Goal: Information Seeking & Learning: Learn about a topic

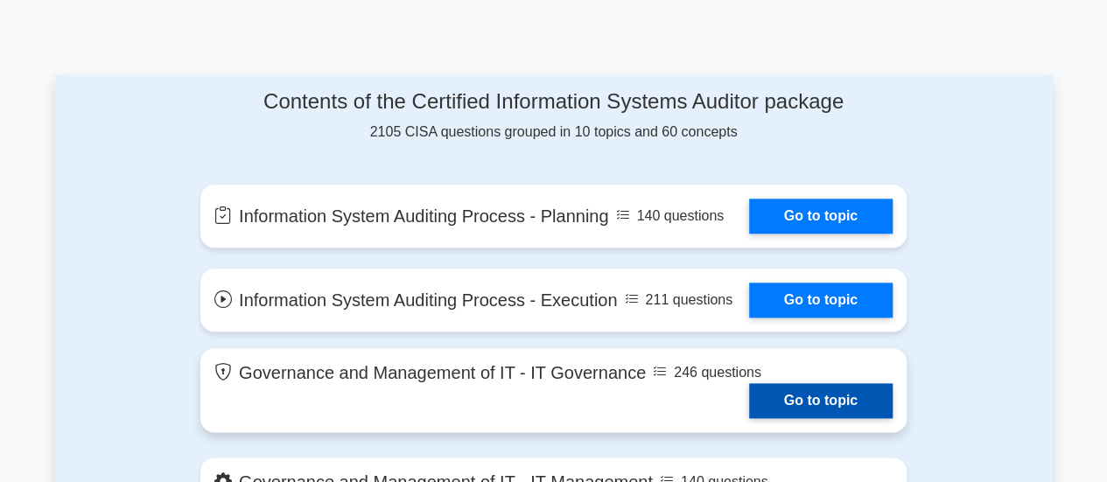
scroll to position [966, 0]
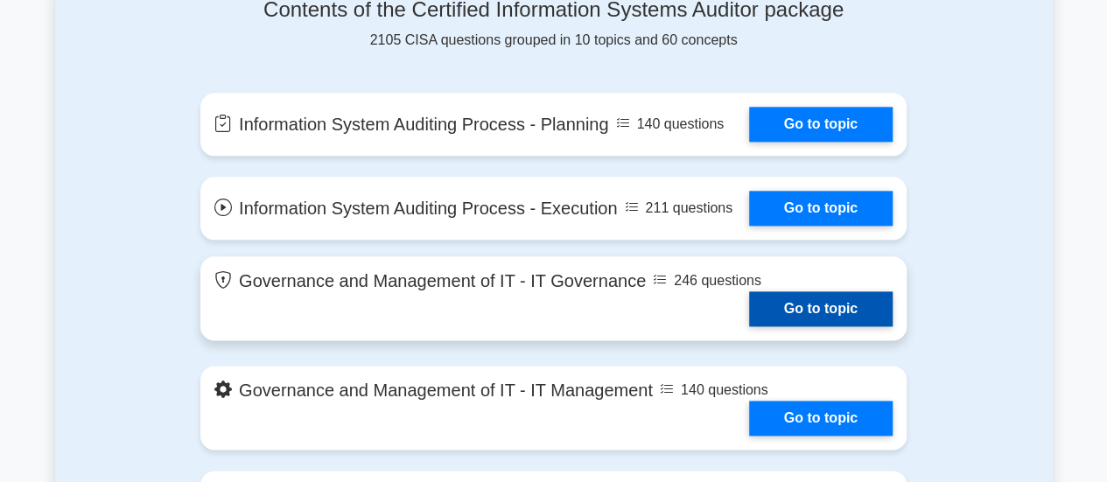
click at [786, 304] on link "Go to topic" at bounding box center [821, 309] width 144 height 35
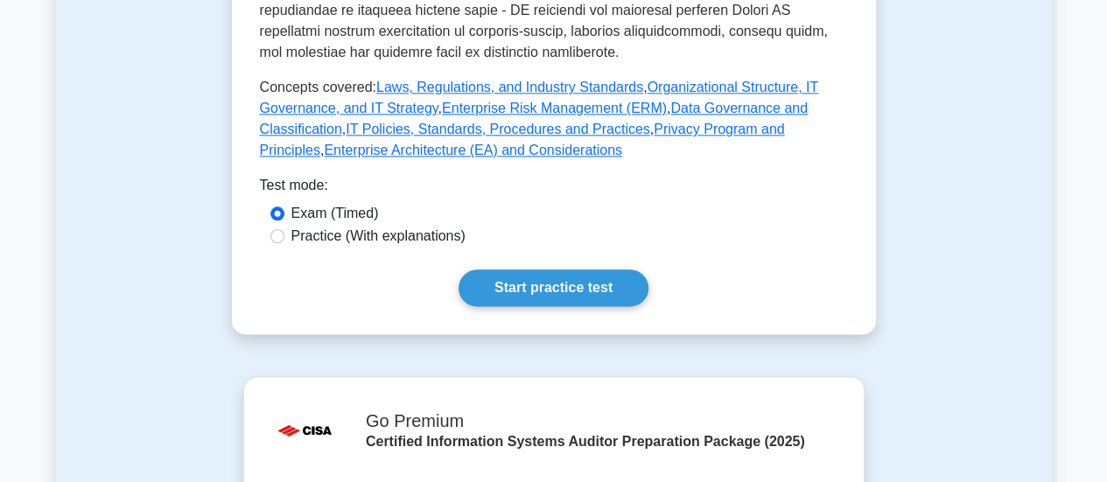
scroll to position [952, 0]
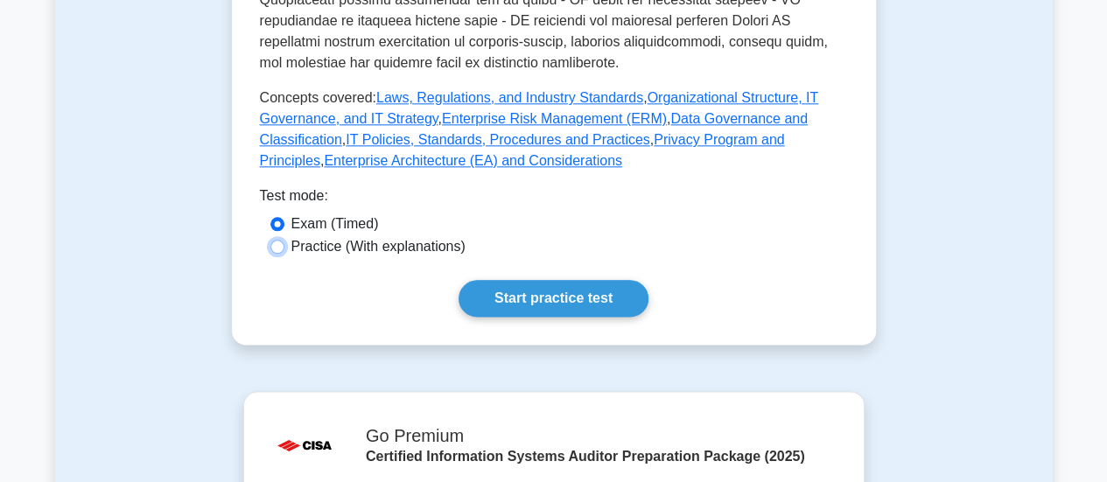
click at [276, 240] on input "Practice (With explanations)" at bounding box center [278, 247] width 14 height 14
radio input "true"
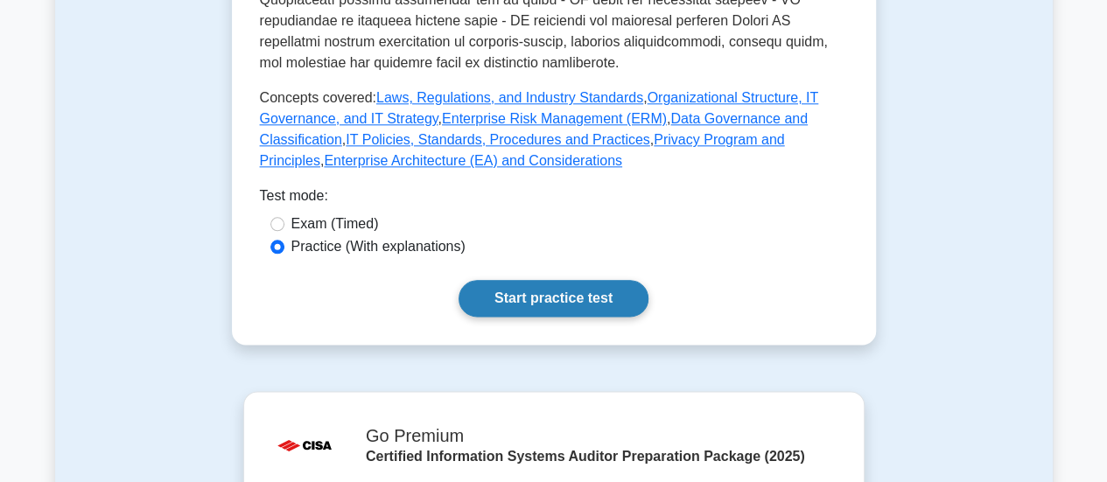
click at [527, 280] on link "Start practice test" at bounding box center [554, 298] width 190 height 37
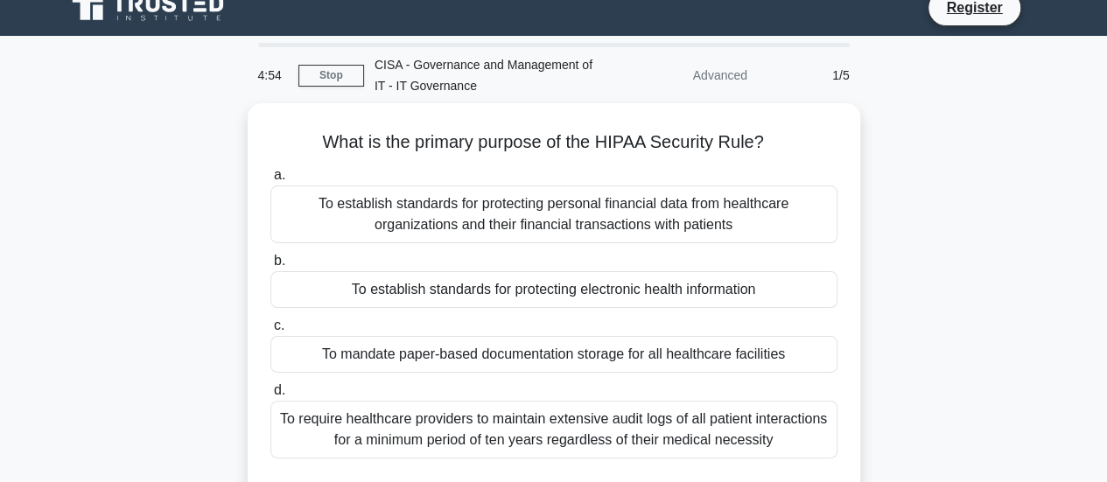
scroll to position [18, 0]
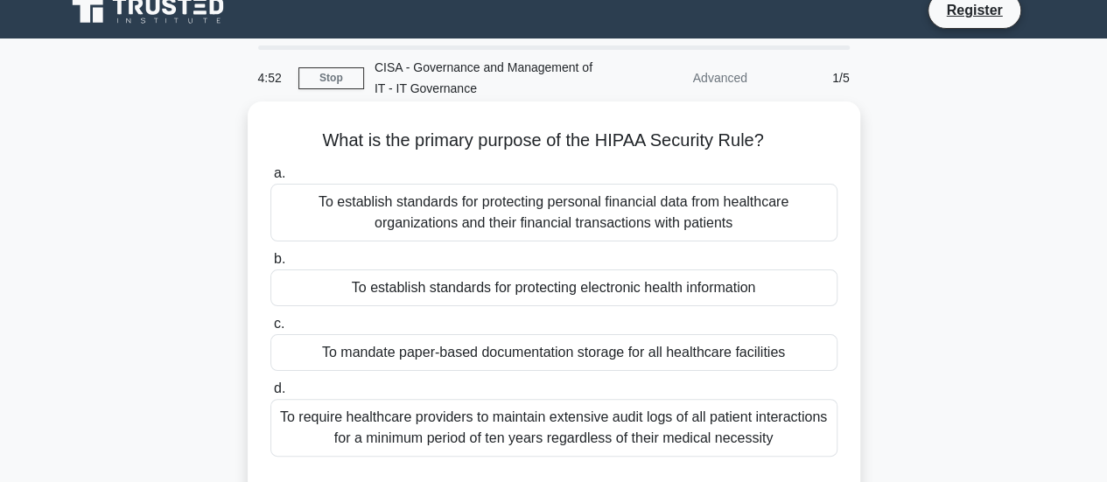
click at [514, 299] on div "To establish standards for protecting electronic health information" at bounding box center [554, 288] width 567 height 37
click at [271, 265] on input "b. To establish standards for protecting electronic health information" at bounding box center [271, 259] width 0 height 11
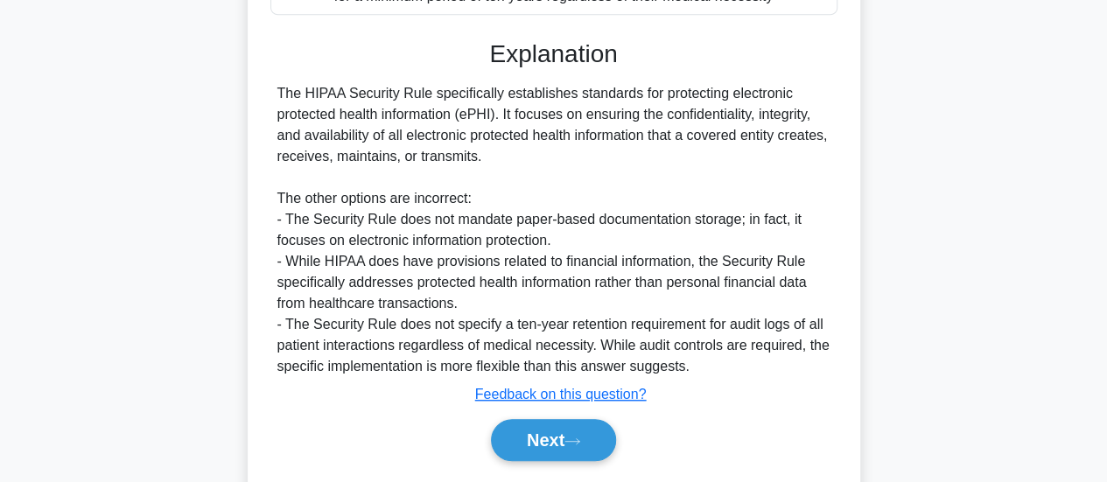
scroll to position [510, 0]
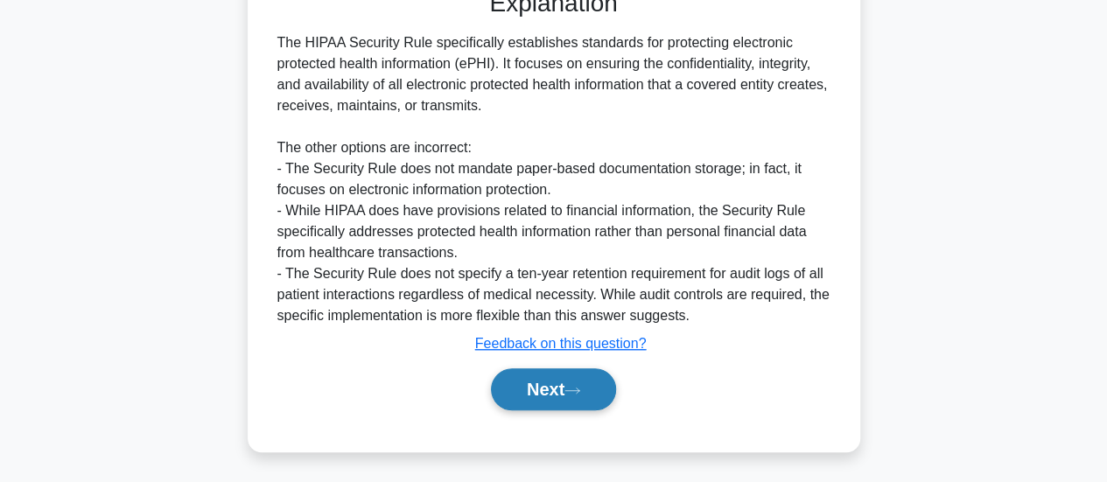
click at [545, 395] on button "Next" at bounding box center [553, 390] width 125 height 42
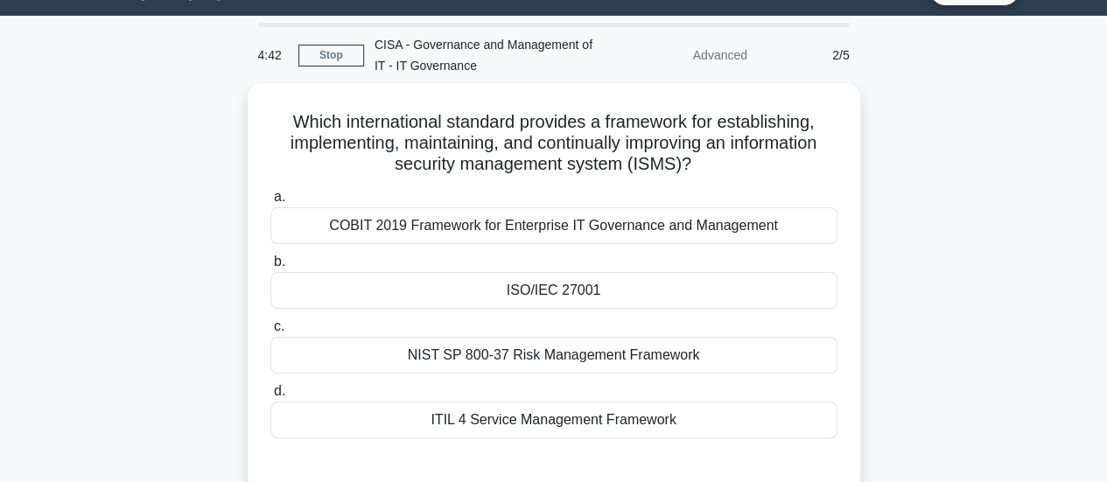
scroll to position [39, 0]
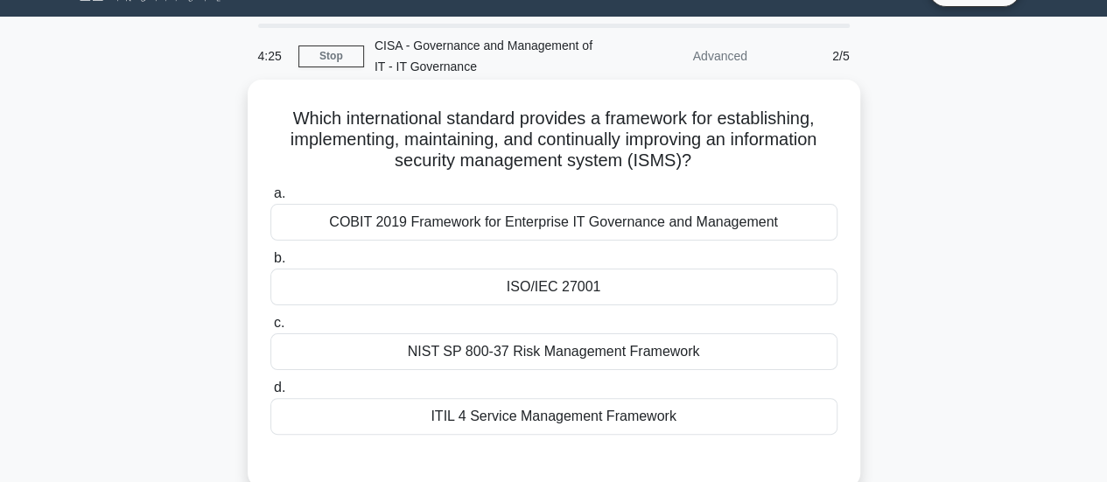
click at [641, 229] on div "COBIT 2019 Framework for Enterprise IT Governance and Management" at bounding box center [554, 222] width 567 height 37
click at [271, 200] on input "a. COBIT 2019 Framework for Enterprise IT Governance and Management" at bounding box center [271, 193] width 0 height 11
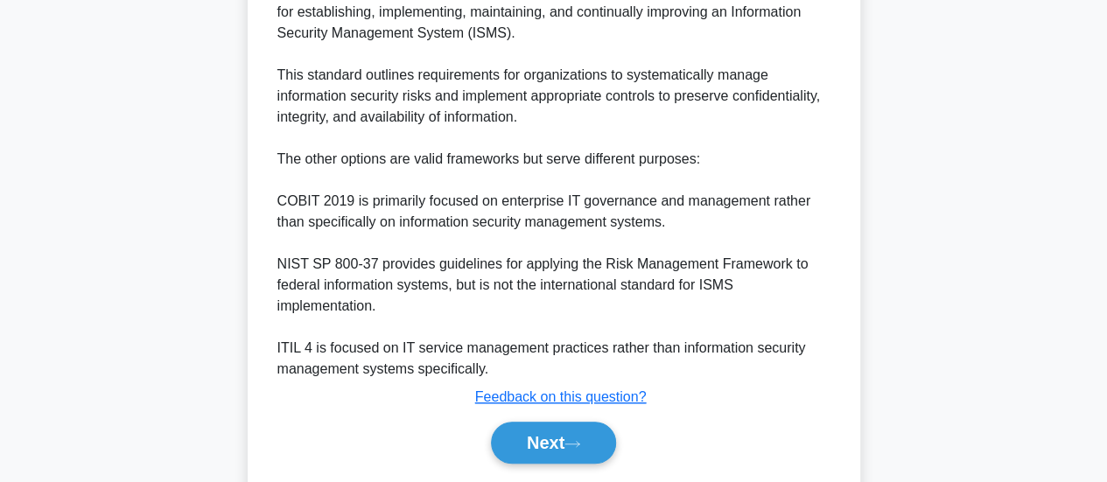
scroll to position [618, 0]
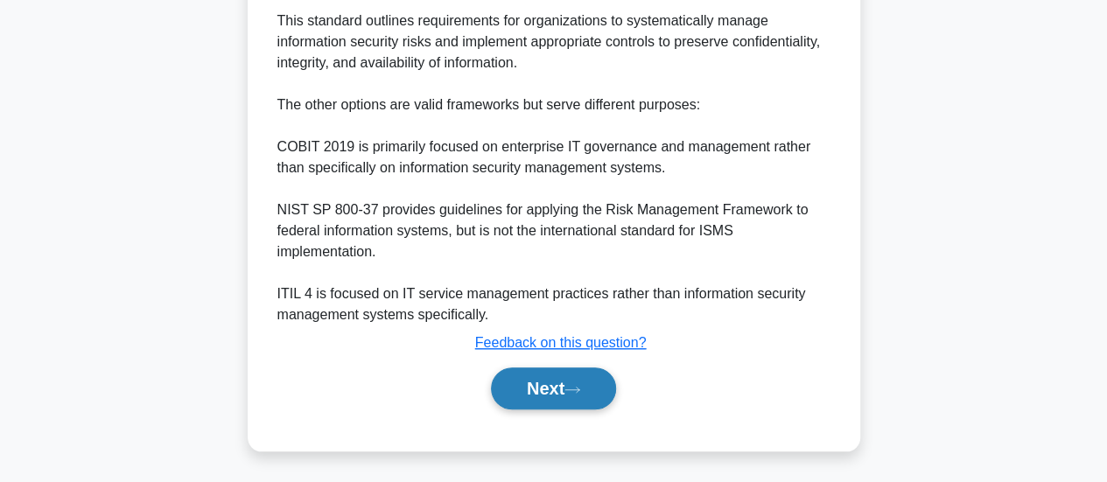
click at [560, 389] on button "Next" at bounding box center [553, 389] width 125 height 42
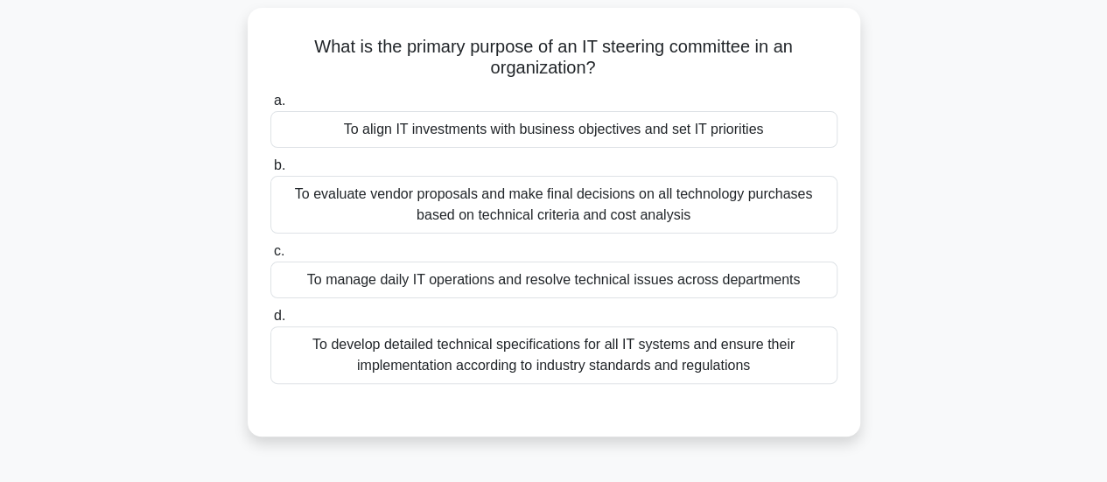
scroll to position [119, 0]
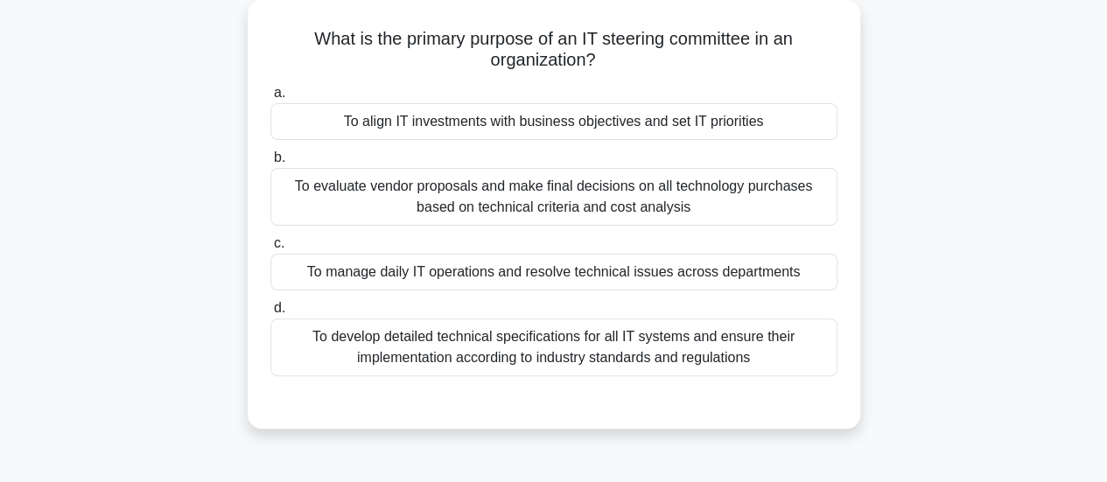
click at [565, 275] on div "To manage daily IT operations and resolve technical issues across departments" at bounding box center [554, 272] width 567 height 37
click at [271, 250] on input "c. To manage daily IT operations and resolve technical issues across departments" at bounding box center [271, 243] width 0 height 11
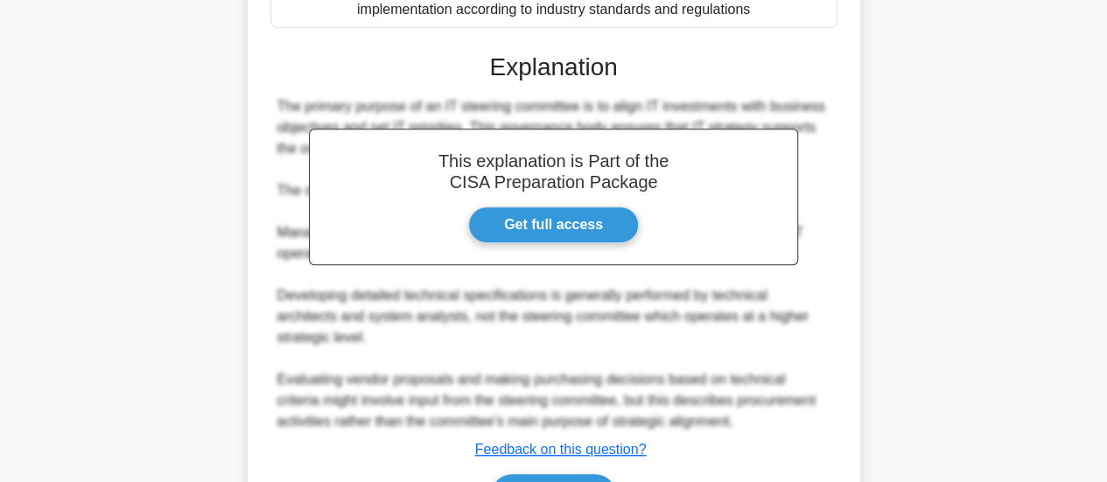
scroll to position [576, 0]
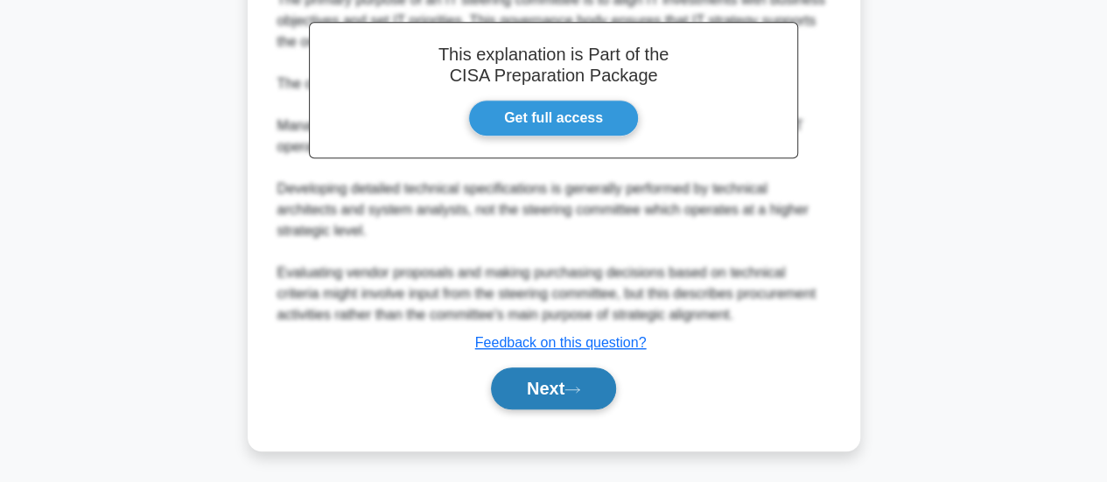
click at [555, 388] on button "Next" at bounding box center [553, 389] width 125 height 42
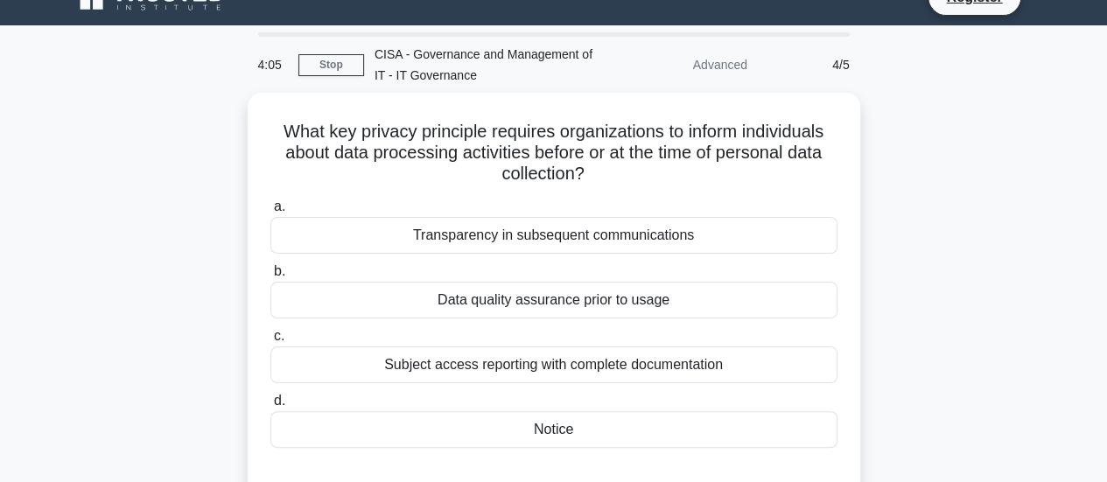
scroll to position [29, 0]
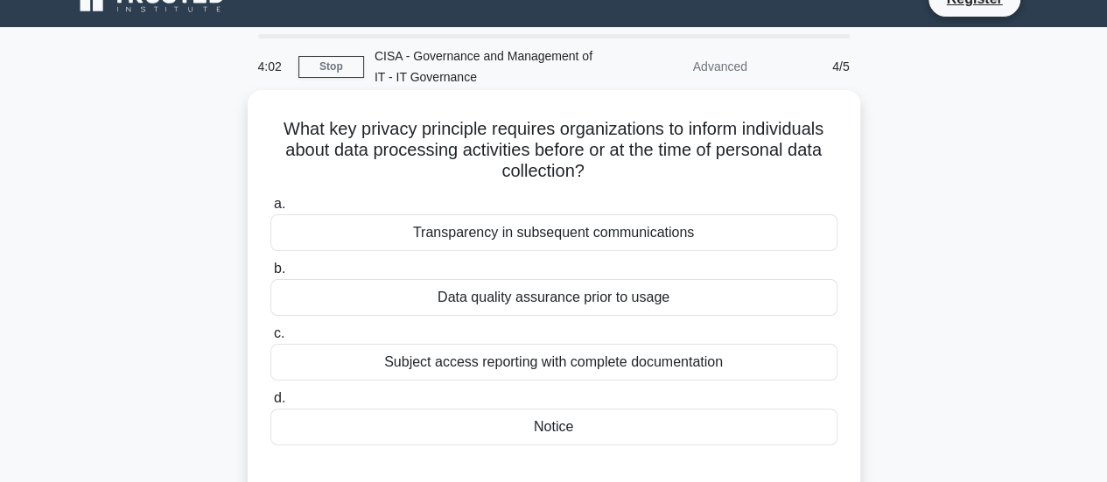
click at [586, 298] on div "Data quality assurance prior to usage" at bounding box center [554, 297] width 567 height 37
click at [271, 275] on input "b. Data quality assurance prior to usage" at bounding box center [271, 269] width 0 height 11
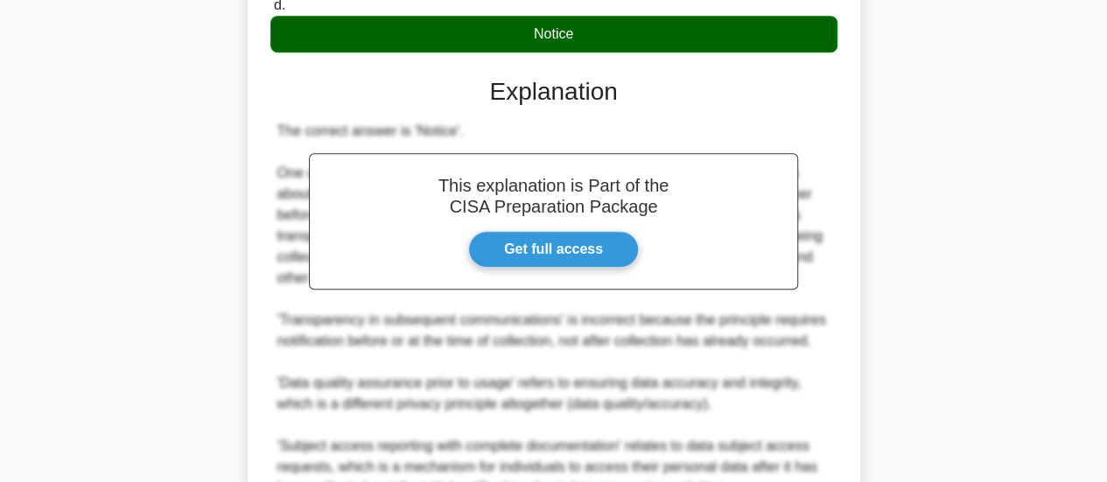
scroll to position [428, 0]
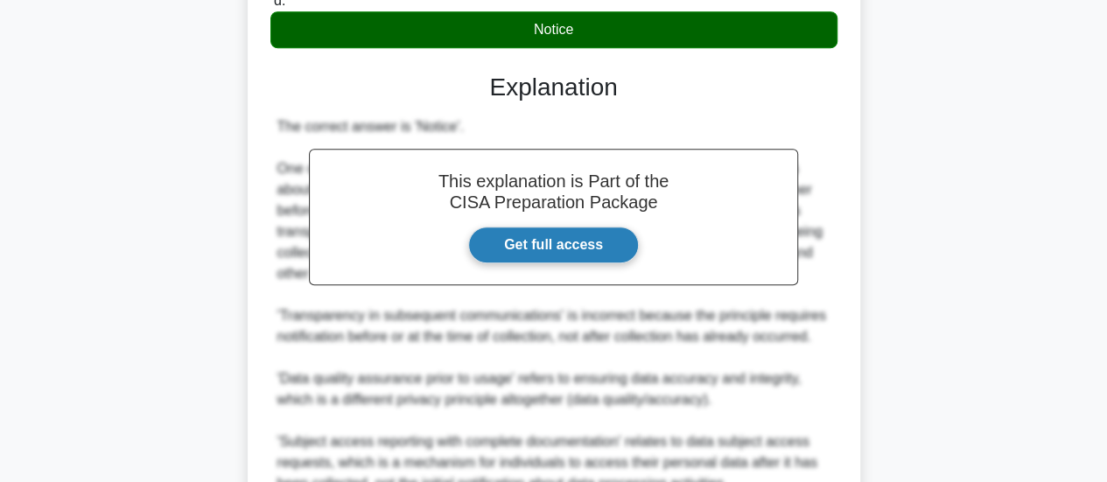
click at [587, 244] on link "Get full access" at bounding box center [553, 245] width 171 height 37
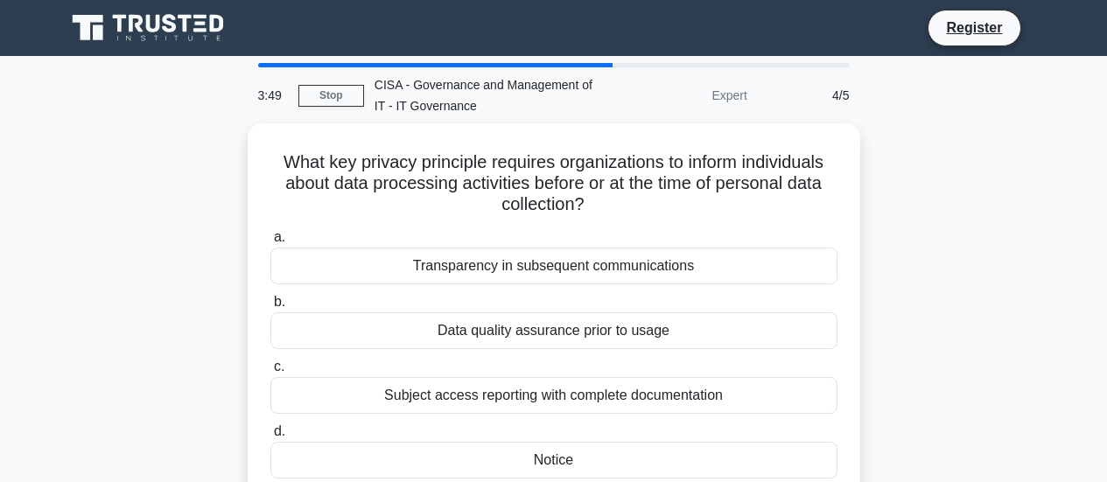
scroll to position [428, 0]
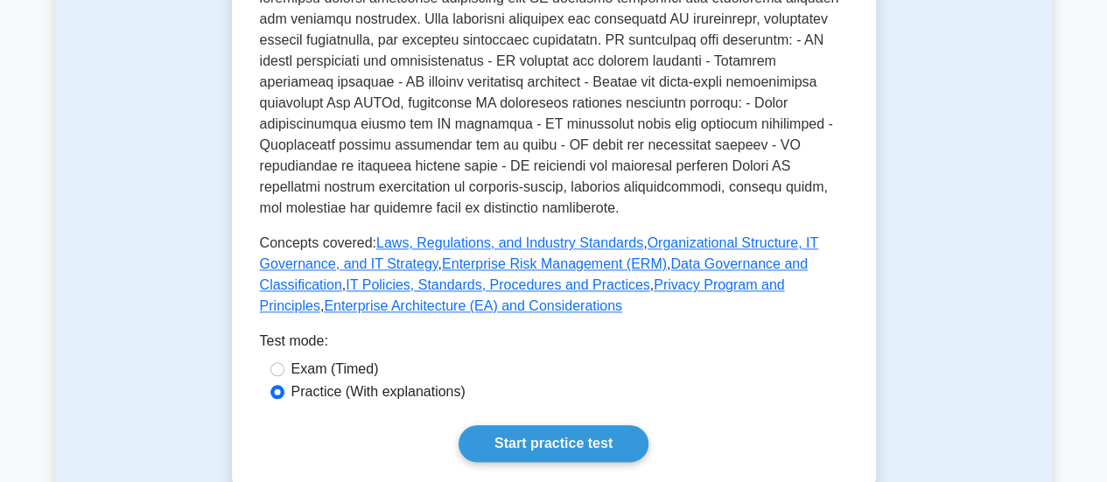
scroll to position [802, 0]
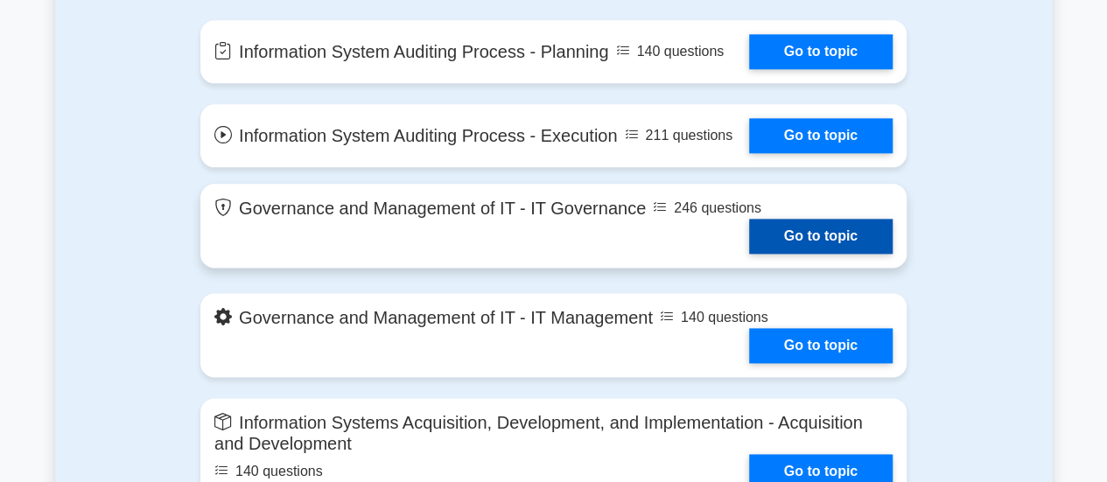
scroll to position [1041, 0]
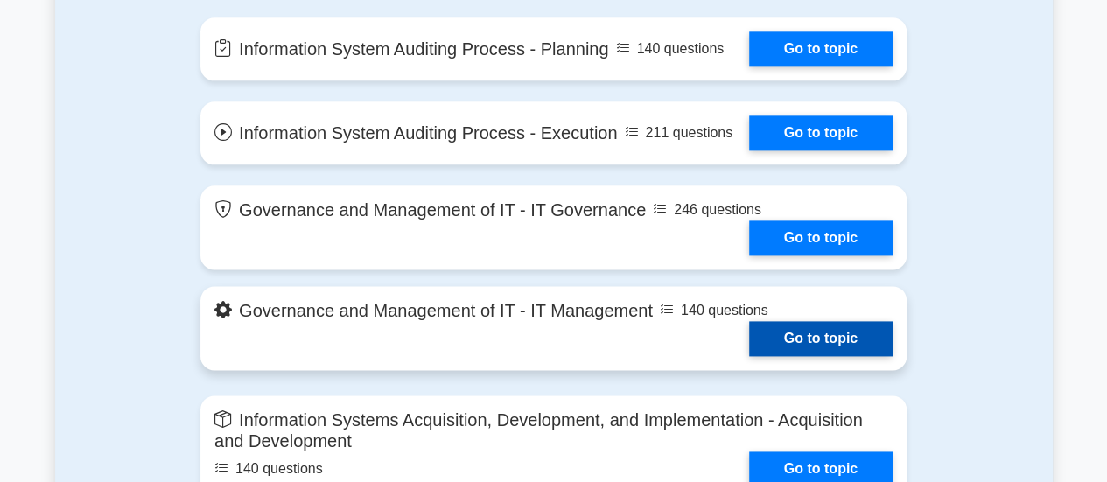
click at [835, 342] on link "Go to topic" at bounding box center [821, 338] width 144 height 35
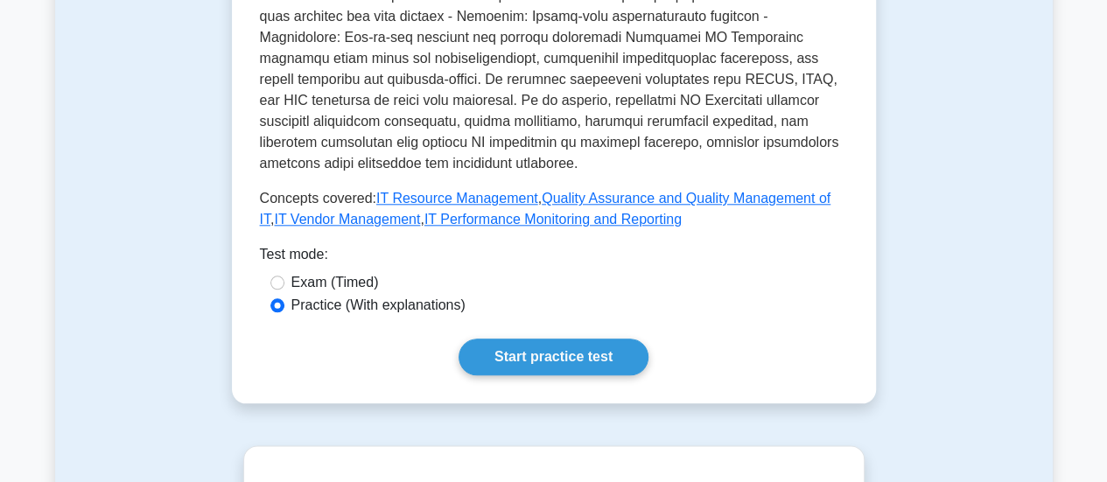
scroll to position [866, 0]
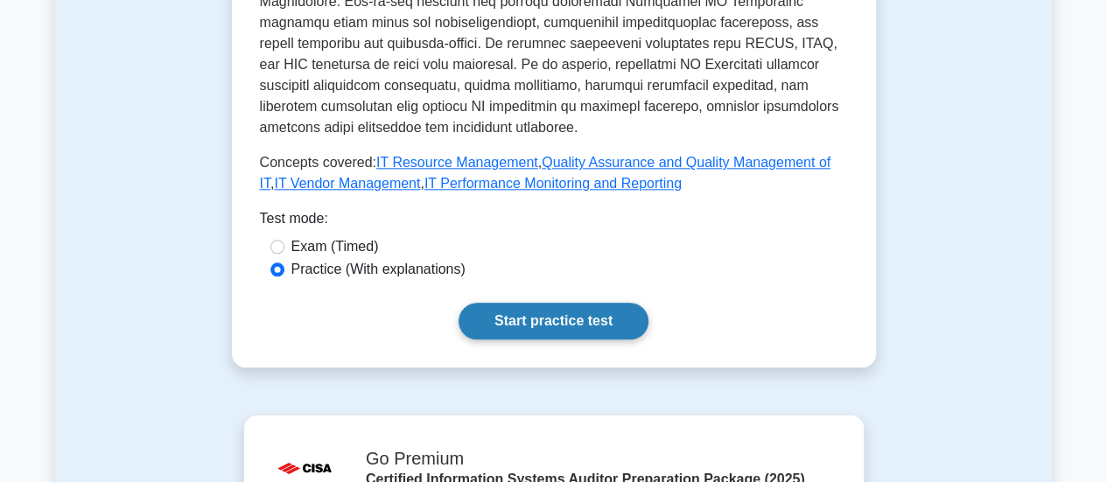
click at [524, 303] on link "Start practice test" at bounding box center [554, 321] width 190 height 37
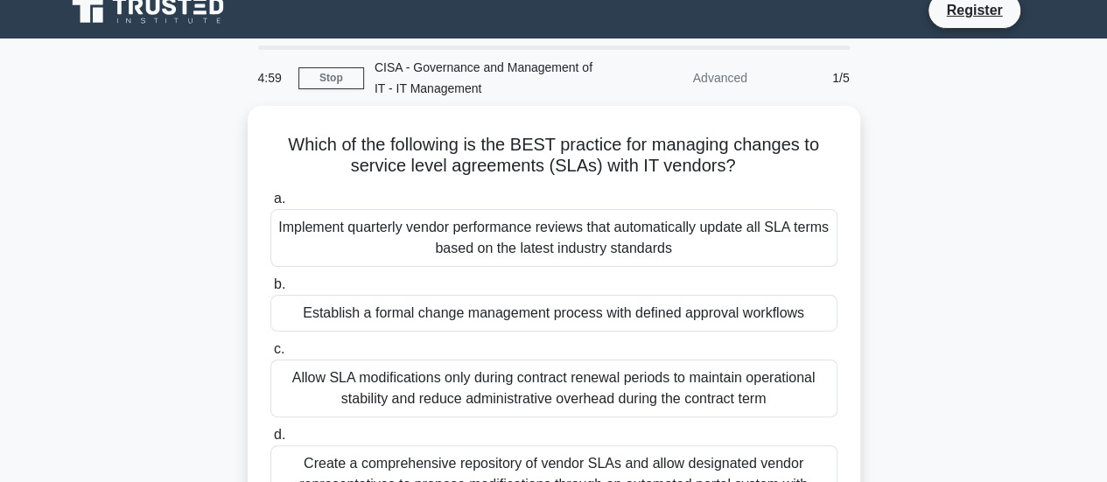
scroll to position [18, 0]
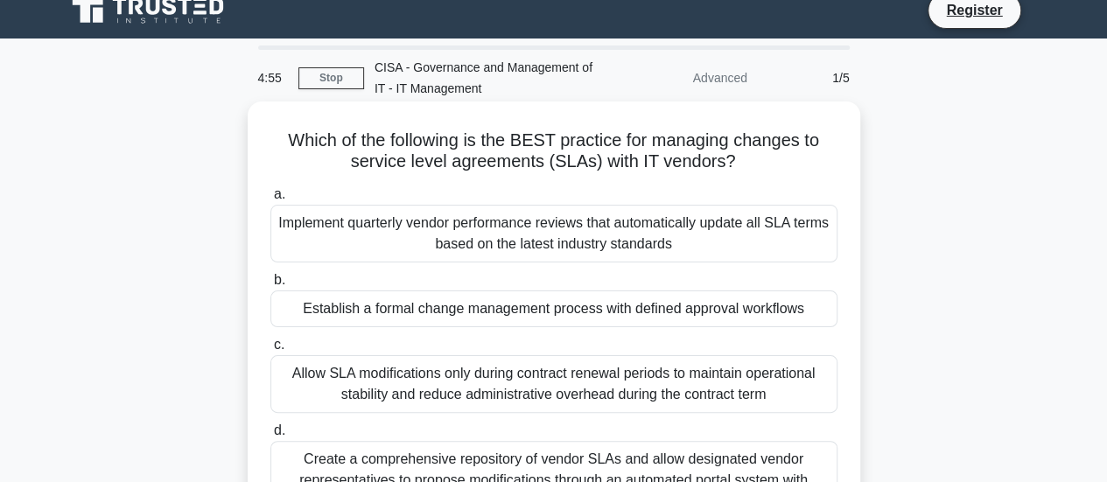
click at [558, 311] on div "Establish a formal change management process with defined approval workflows" at bounding box center [554, 309] width 567 height 37
click at [271, 286] on input "b. Establish a formal change management process with defined approval workflows" at bounding box center [271, 280] width 0 height 11
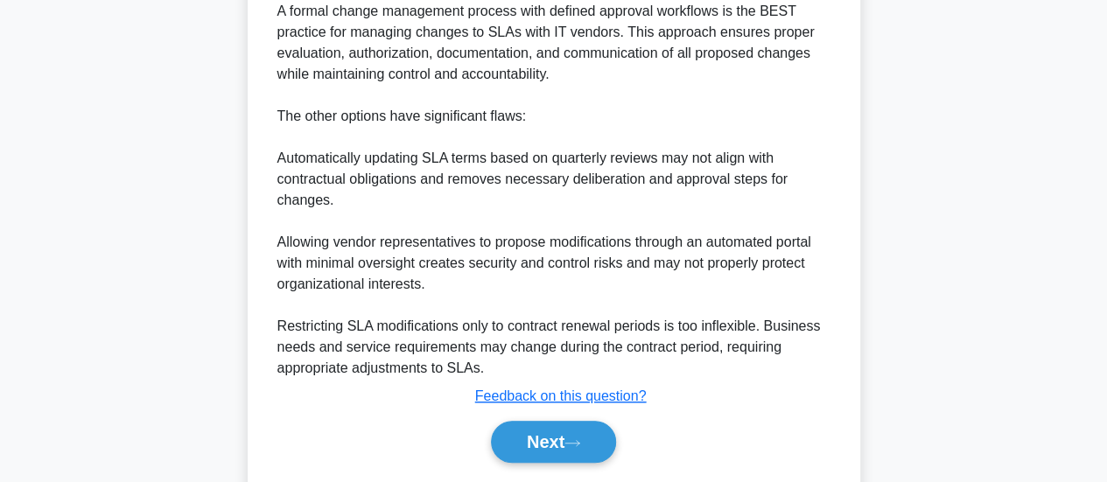
scroll to position [657, 0]
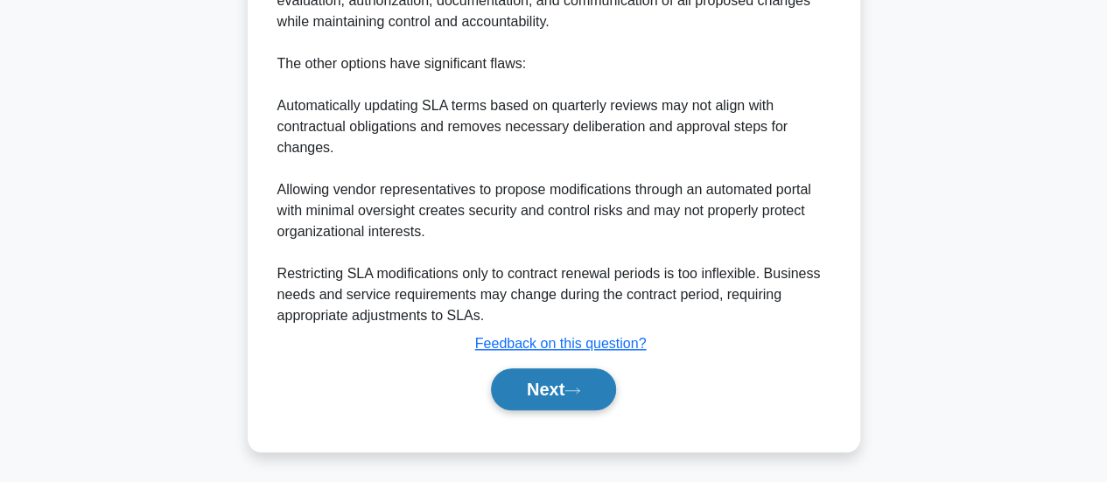
click at [550, 386] on button "Next" at bounding box center [553, 390] width 125 height 42
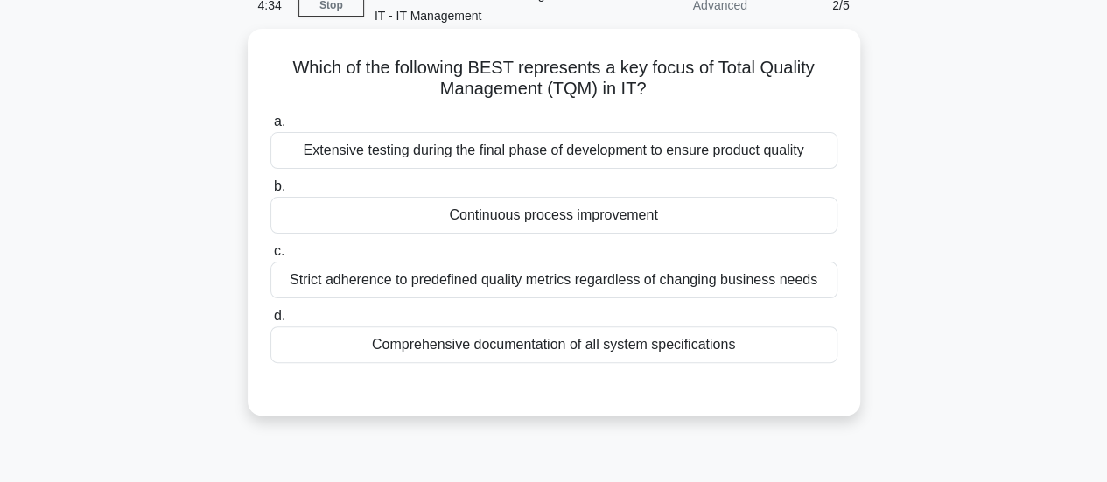
scroll to position [91, 0]
click at [561, 216] on div "Continuous process improvement" at bounding box center [554, 214] width 567 height 37
click at [271, 192] on input "b. Continuous process improvement" at bounding box center [271, 185] width 0 height 11
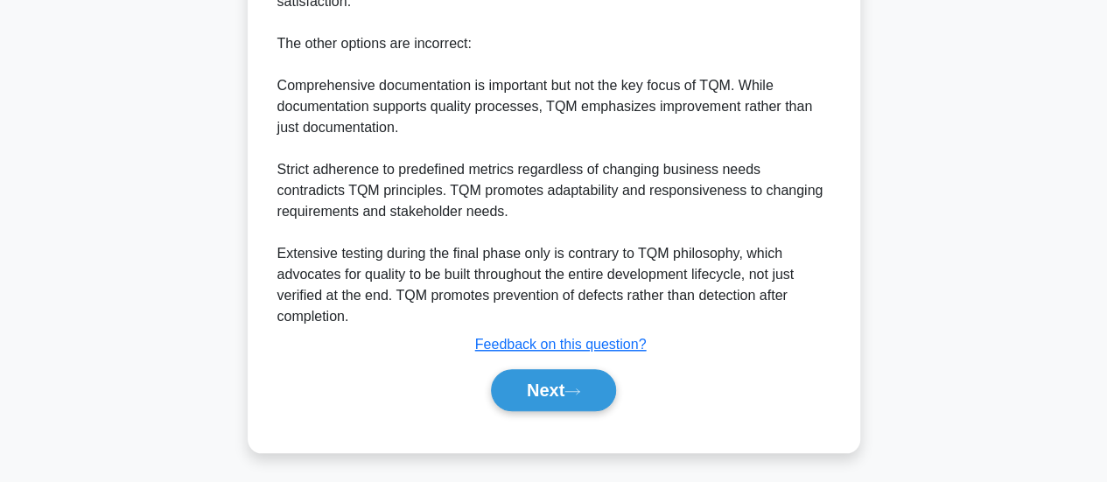
scroll to position [594, 0]
click at [555, 390] on button "Next" at bounding box center [553, 390] width 125 height 42
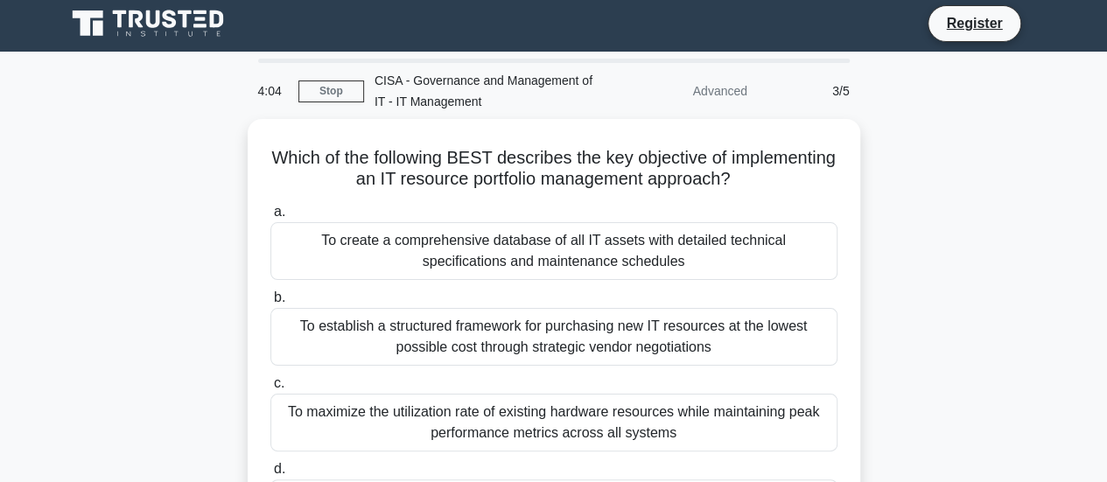
scroll to position [0, 0]
